Goal: Check status

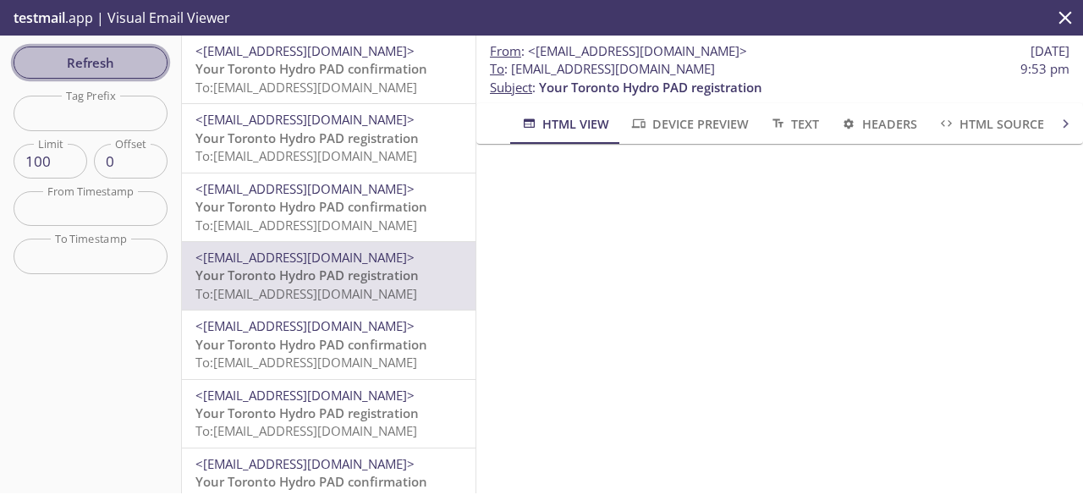
click at [99, 65] on span "Refresh" at bounding box center [90, 63] width 127 height 22
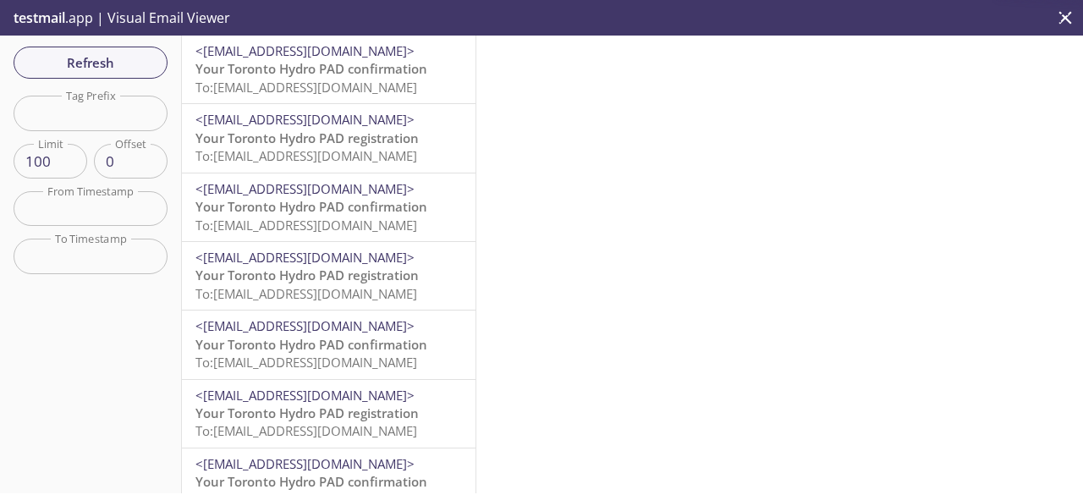
click at [276, 79] on span "To: [EMAIL_ADDRESS][DOMAIN_NAME]" at bounding box center [306, 87] width 222 height 17
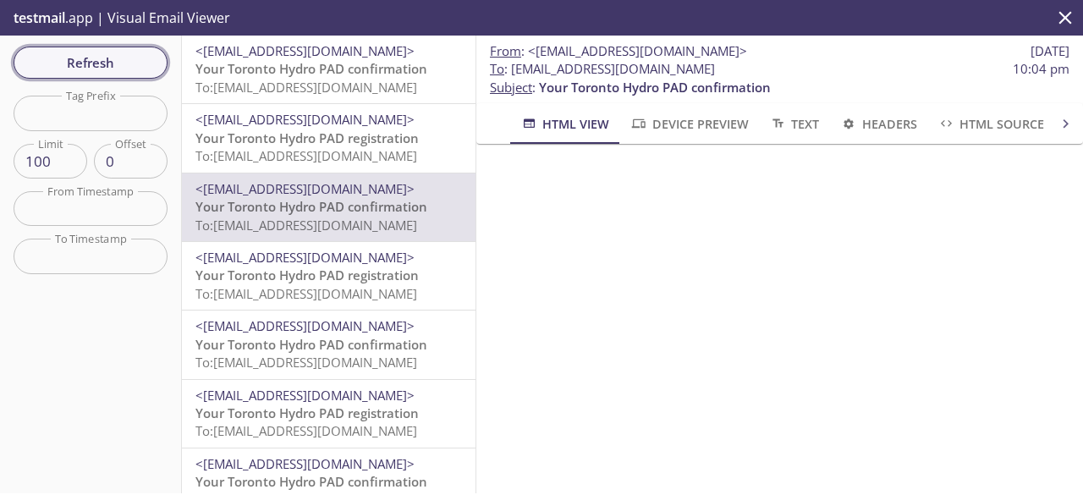
click at [117, 74] on button "Refresh" at bounding box center [91, 63] width 154 height 32
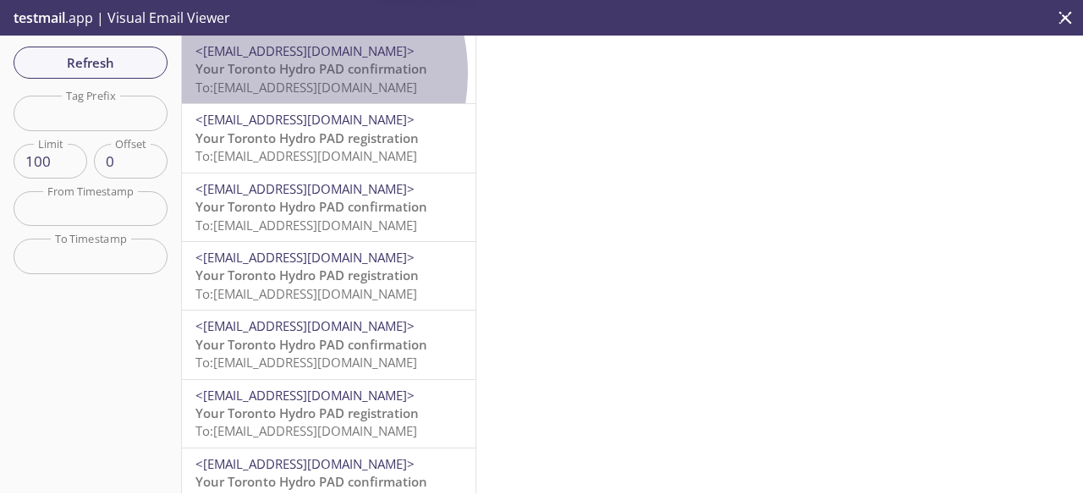
click at [280, 74] on span "Your Toronto Hydro PAD confirmation" at bounding box center [311, 68] width 232 height 17
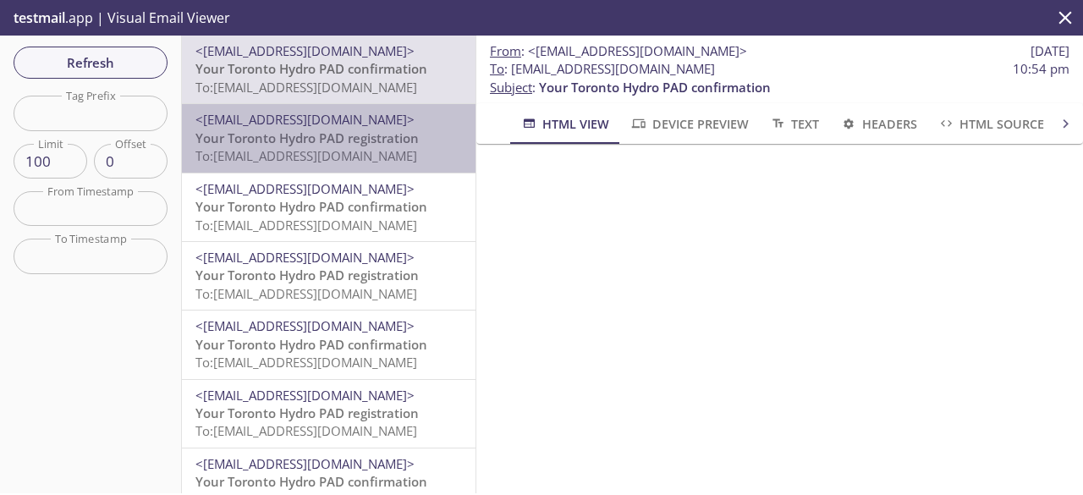
click at [344, 141] on span "Your Toronto Hydro PAD registration" at bounding box center [306, 137] width 223 height 17
